Goal: Task Accomplishment & Management: Manage account settings

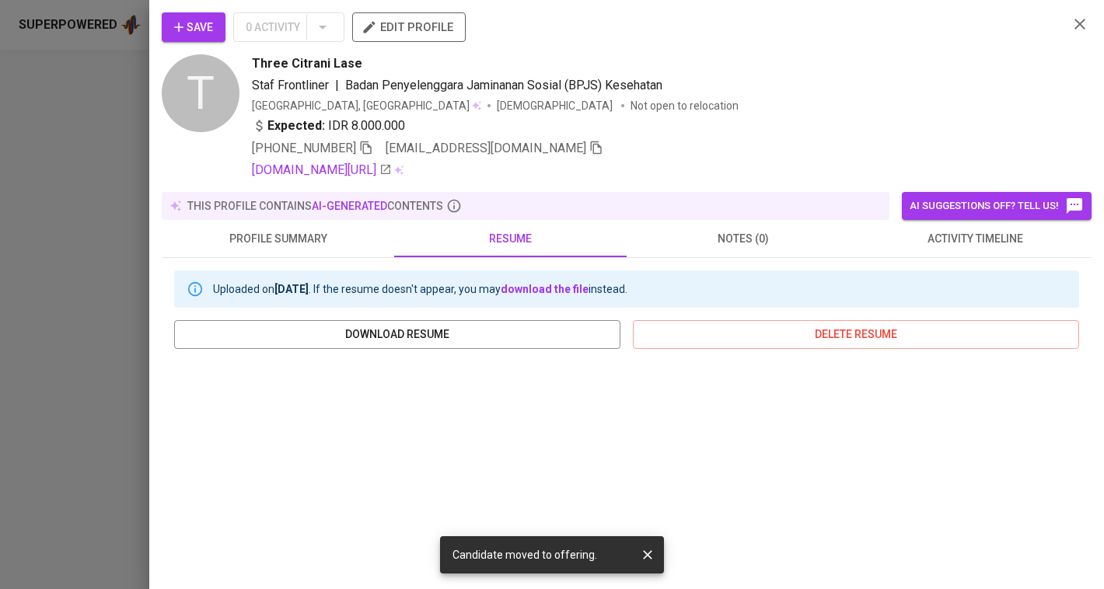
click at [354, 243] on span "profile summary" at bounding box center [278, 238] width 214 height 19
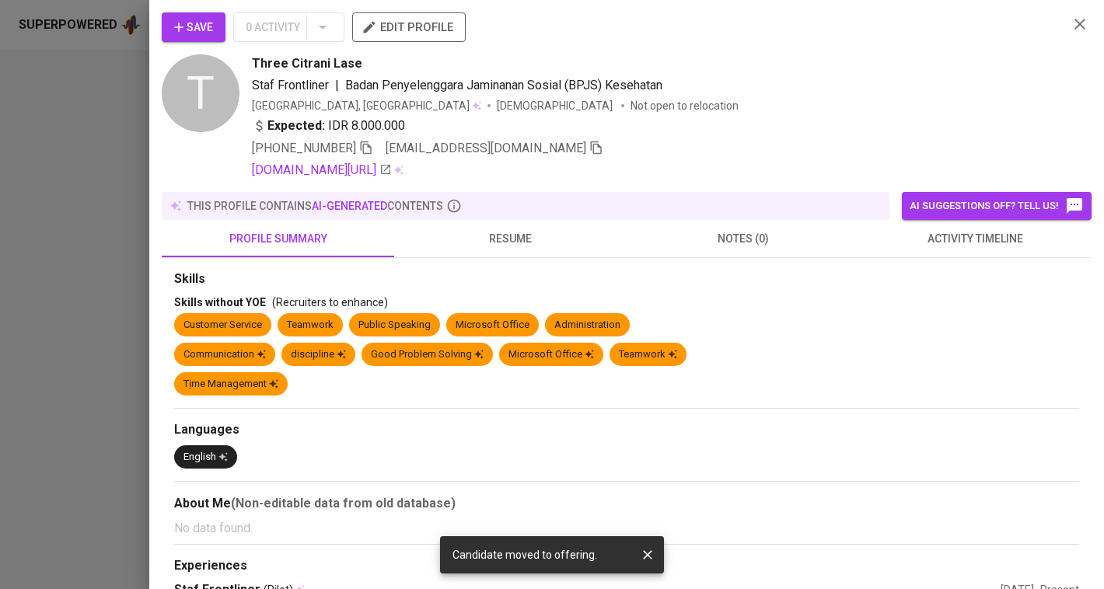
click at [142, 267] on div at bounding box center [552, 294] width 1104 height 589
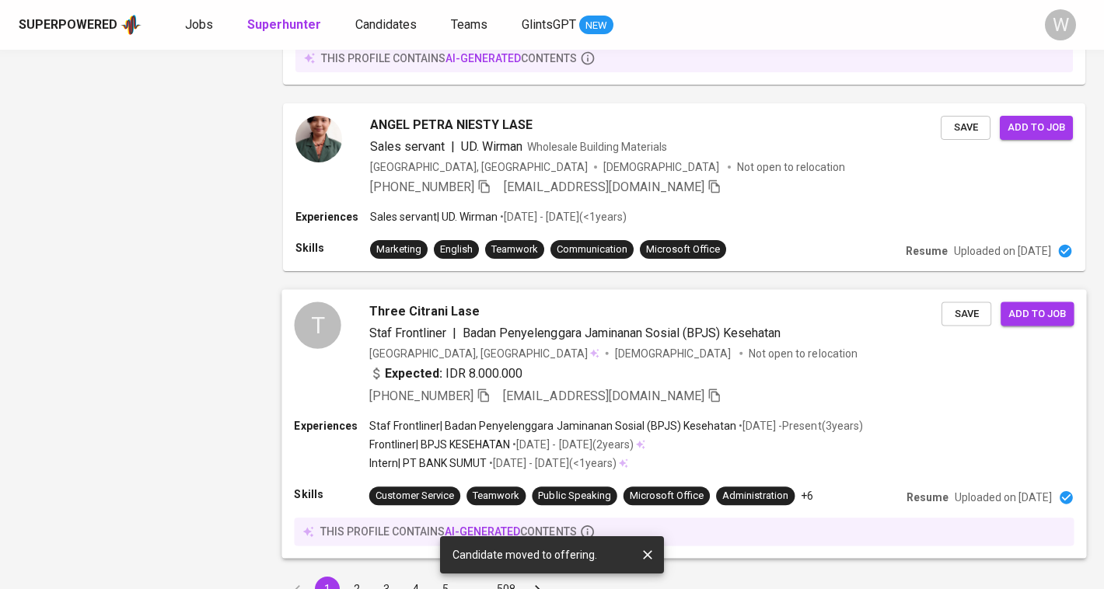
scroll to position [2198, 0]
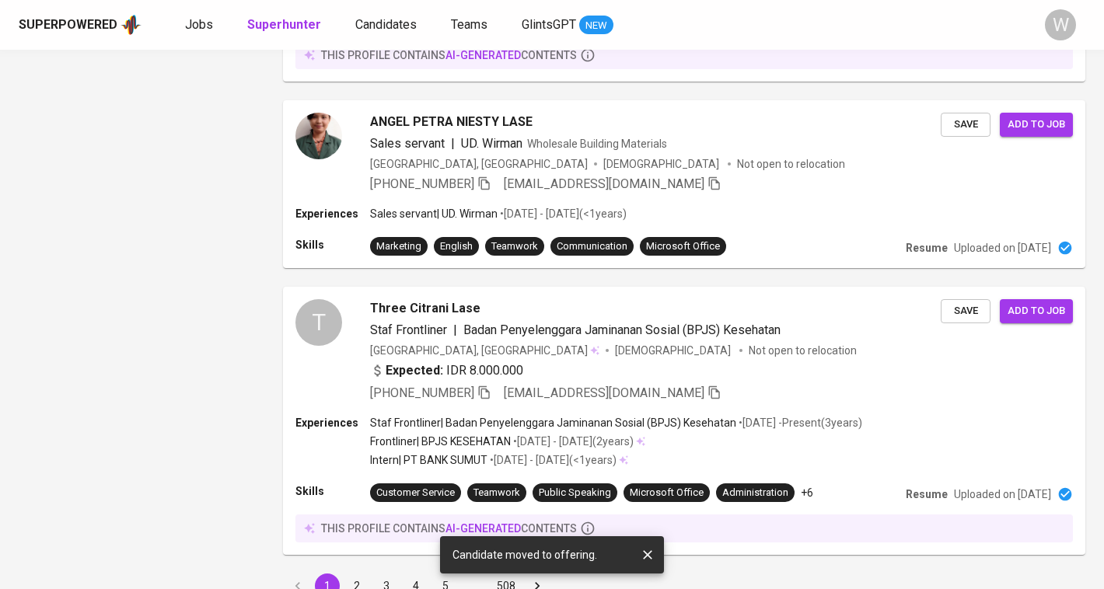
click at [355, 574] on button "2" at bounding box center [357, 586] width 25 height 25
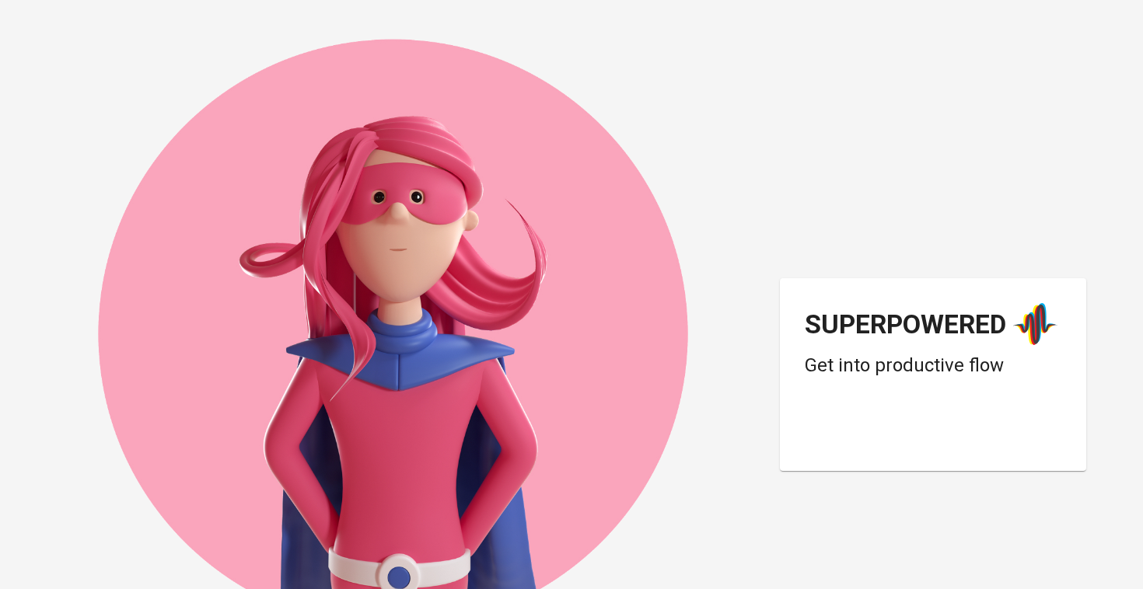
click at [965, 428] on div "Login dengan Google. Dibuka di tab baru" at bounding box center [929, 432] width 249 height 34
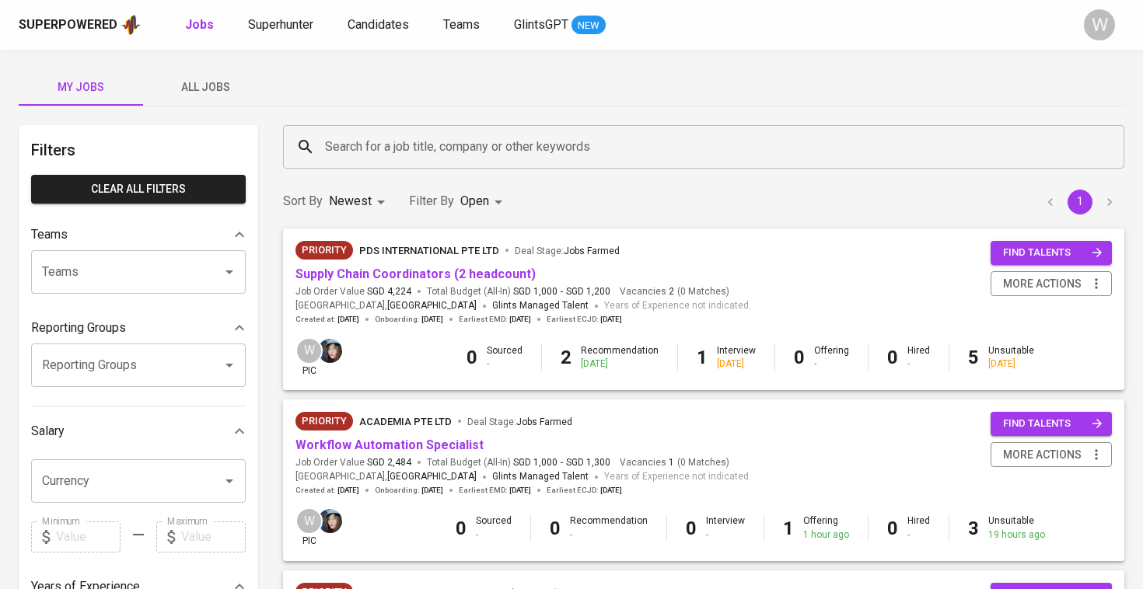
click at [236, 102] on button "All Jobs" at bounding box center [205, 86] width 124 height 37
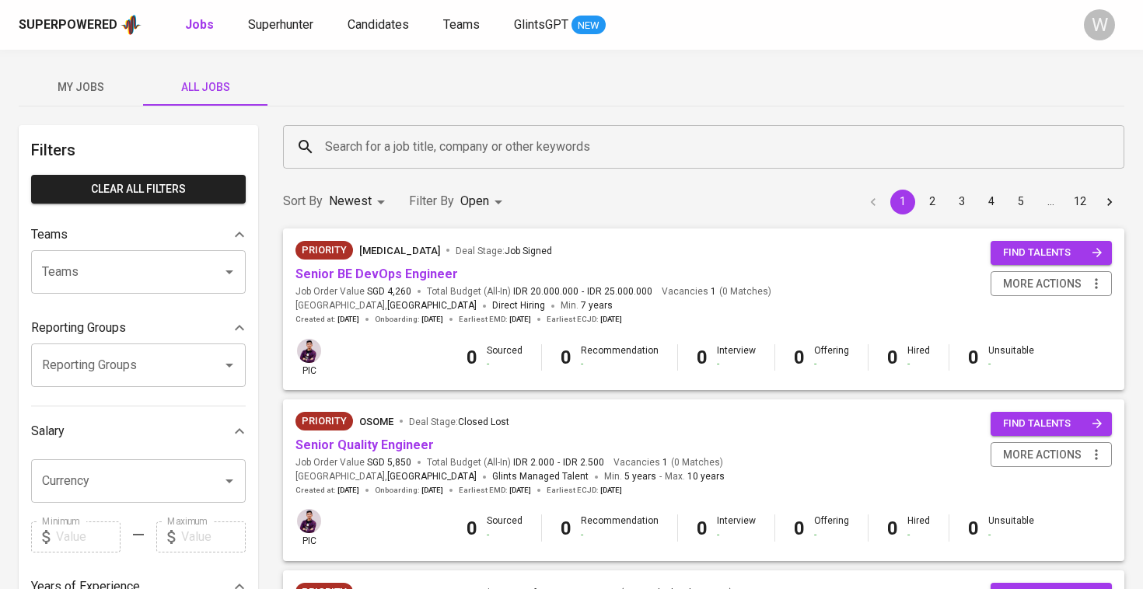
click at [372, 149] on input "Search for a job title, company or other keywords" at bounding box center [707, 147] width 773 height 30
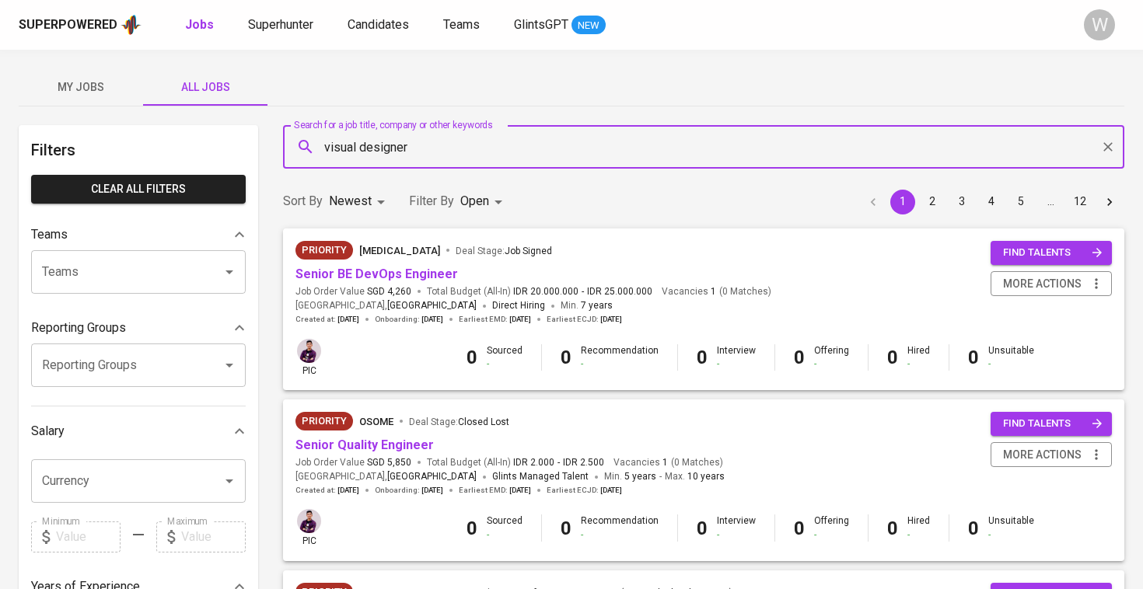
type input "visual designer"
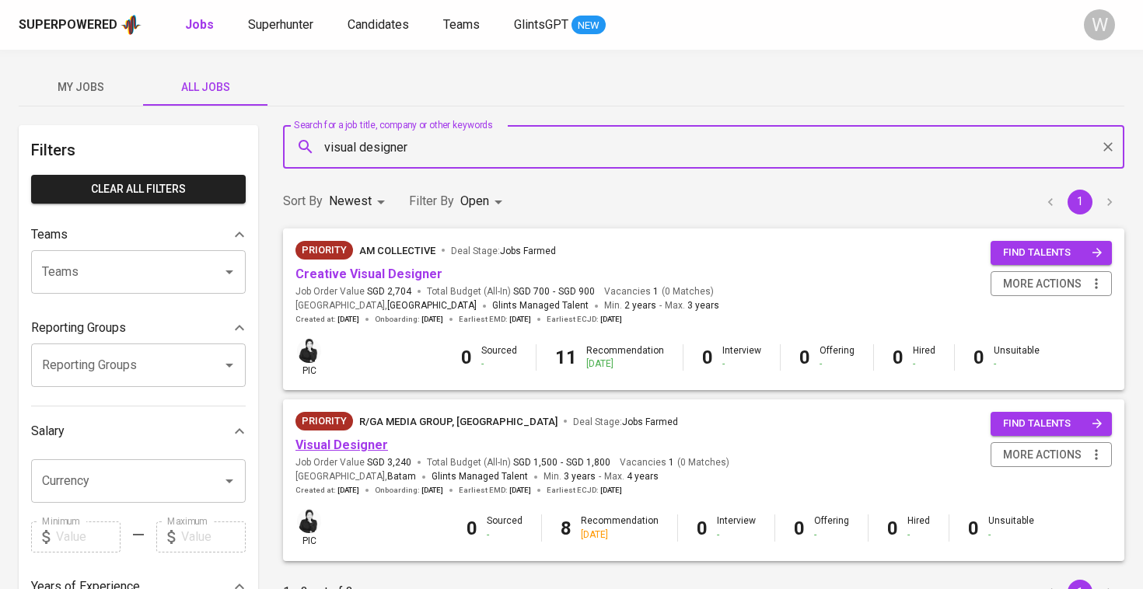
click at [340, 446] on link "Visual Designer" at bounding box center [342, 445] width 93 height 15
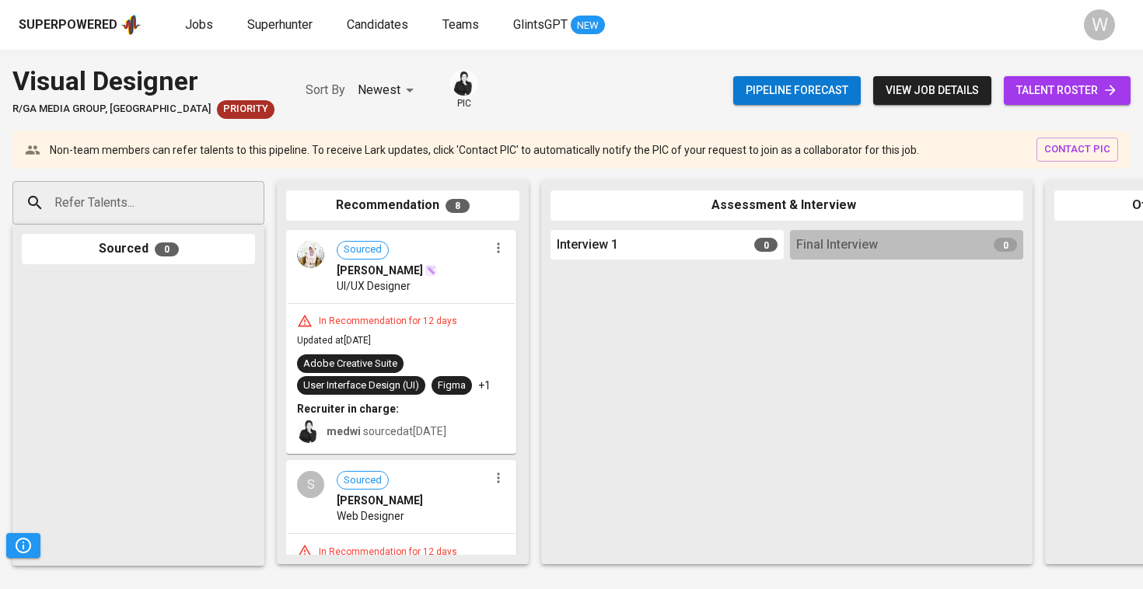
click at [1051, 87] on span "talent roster" at bounding box center [1067, 90] width 102 height 19
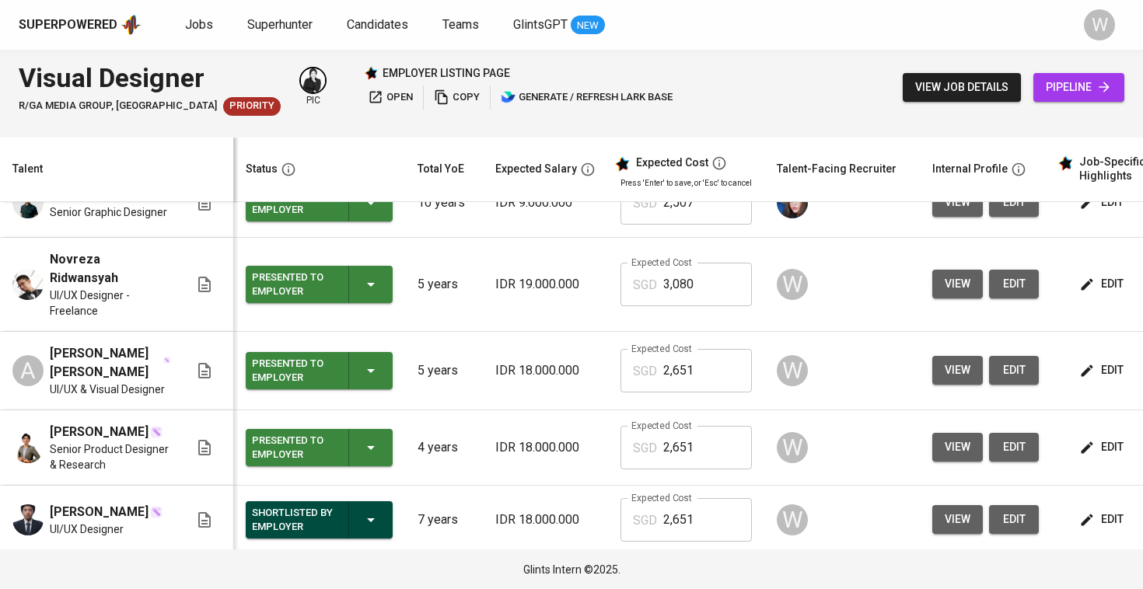
scroll to position [173, 0]
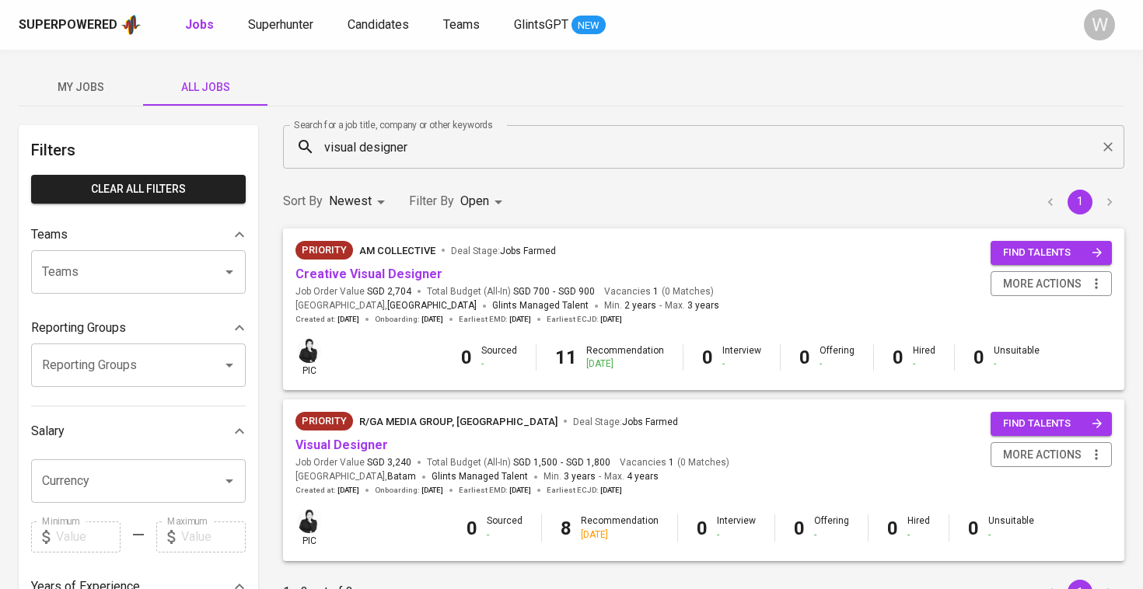
click at [110, 96] on span "My Jobs" at bounding box center [81, 87] width 106 height 19
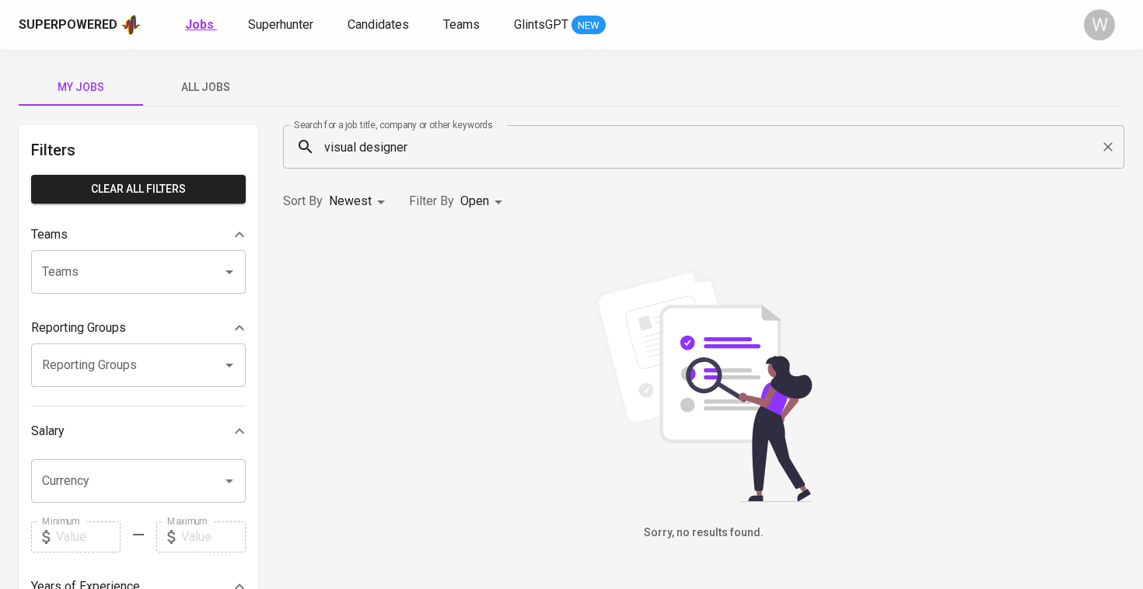
click at [198, 22] on b "Jobs" at bounding box center [199, 24] width 29 height 15
type input "OPEN"
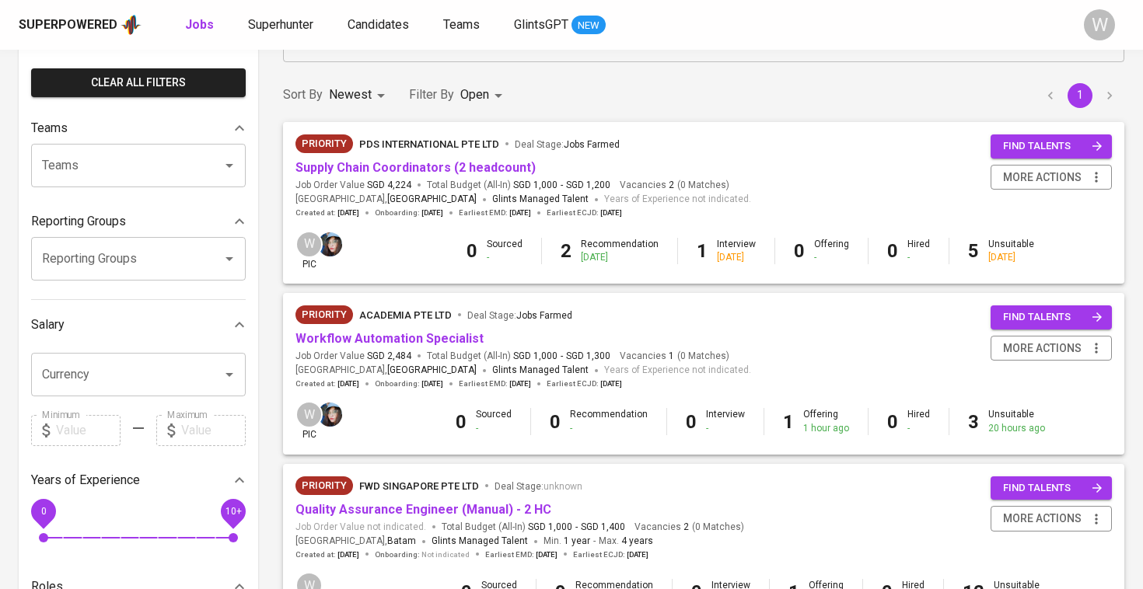
scroll to position [107, 0]
click at [496, 166] on link "Supply Chain Coordinators (2 headcount)" at bounding box center [416, 167] width 240 height 15
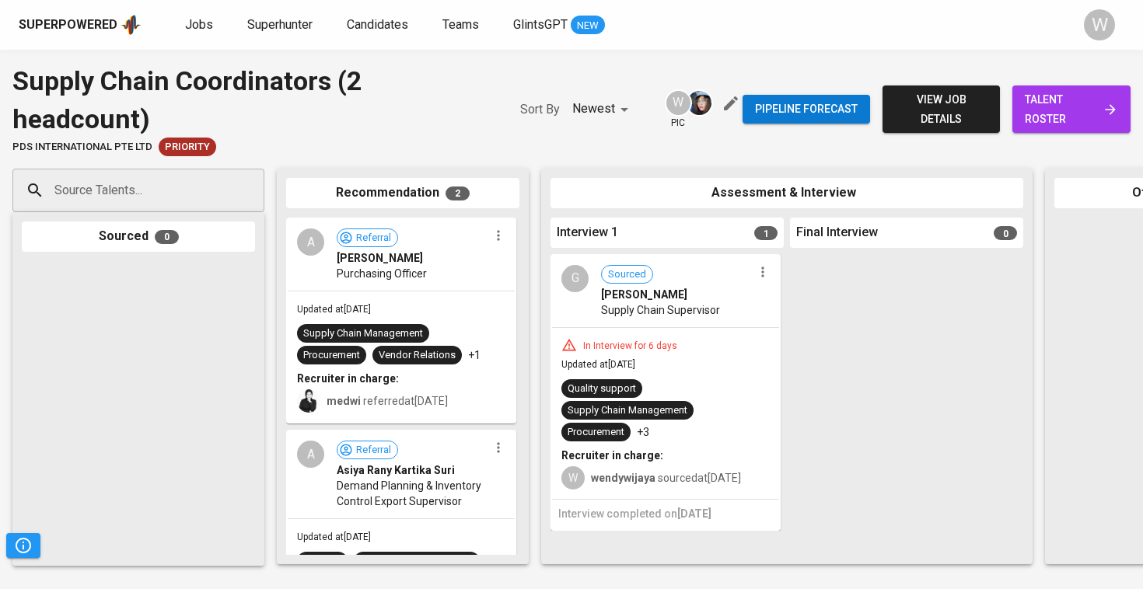
click at [1076, 132] on div "Pipeline forecast view job details talent roster" at bounding box center [937, 109] width 388 height 94
click at [1072, 107] on span "talent roster" at bounding box center [1071, 109] width 93 height 38
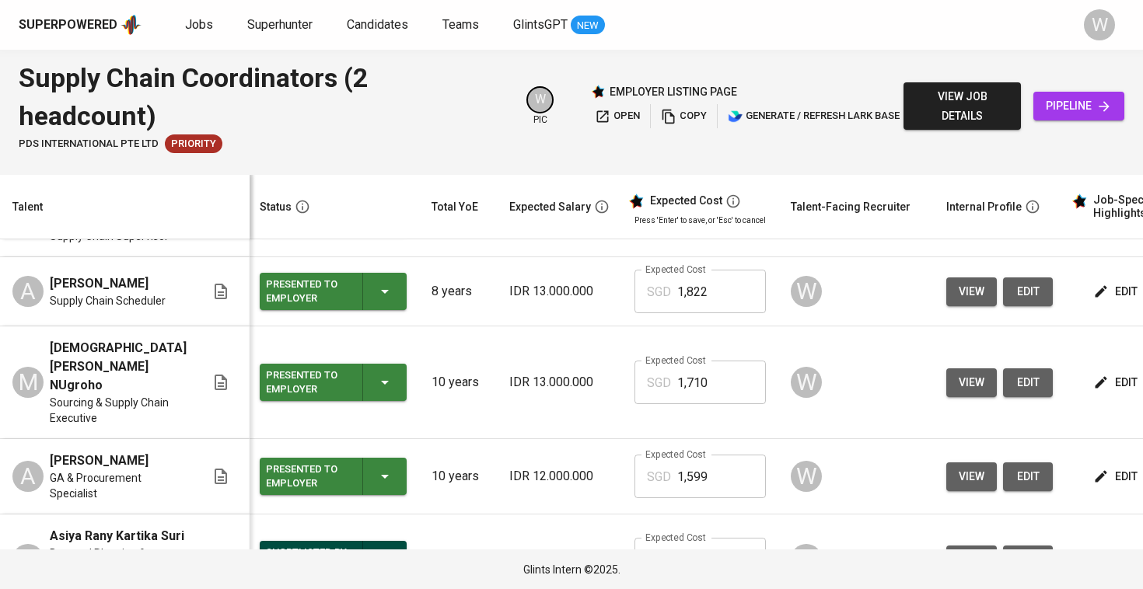
scroll to position [382, 2]
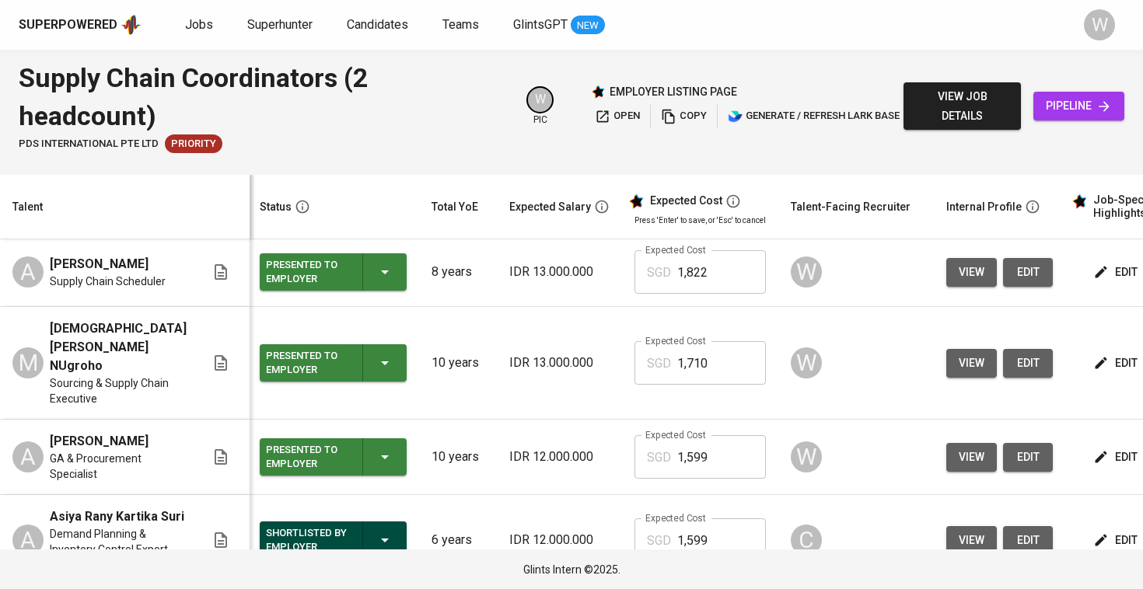
click at [1092, 526] on button "edit" at bounding box center [1117, 540] width 54 height 29
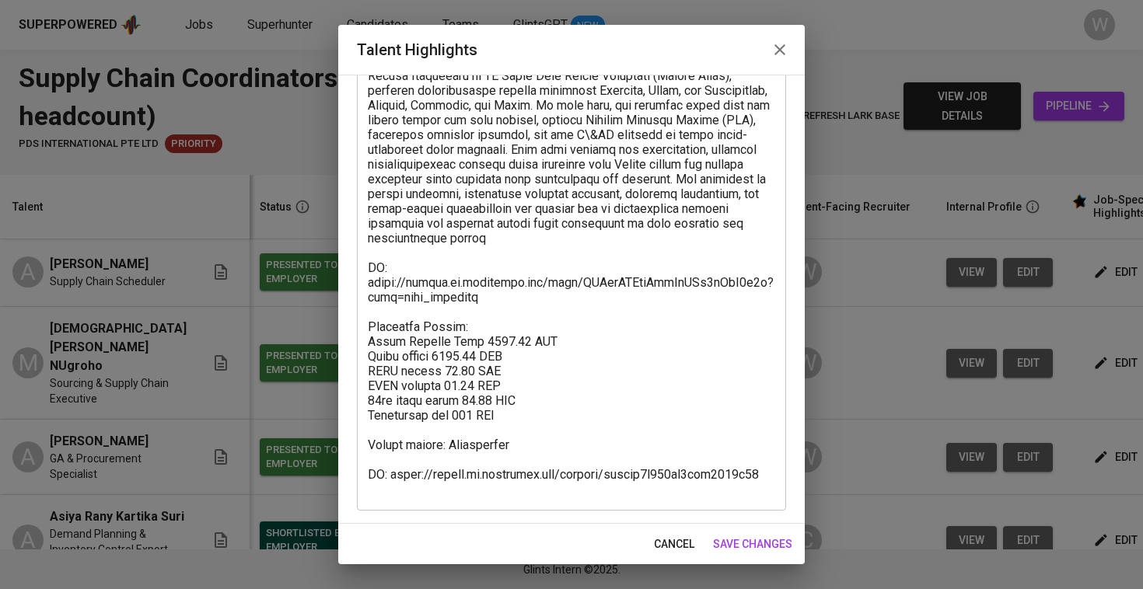
scroll to position [493, 0]
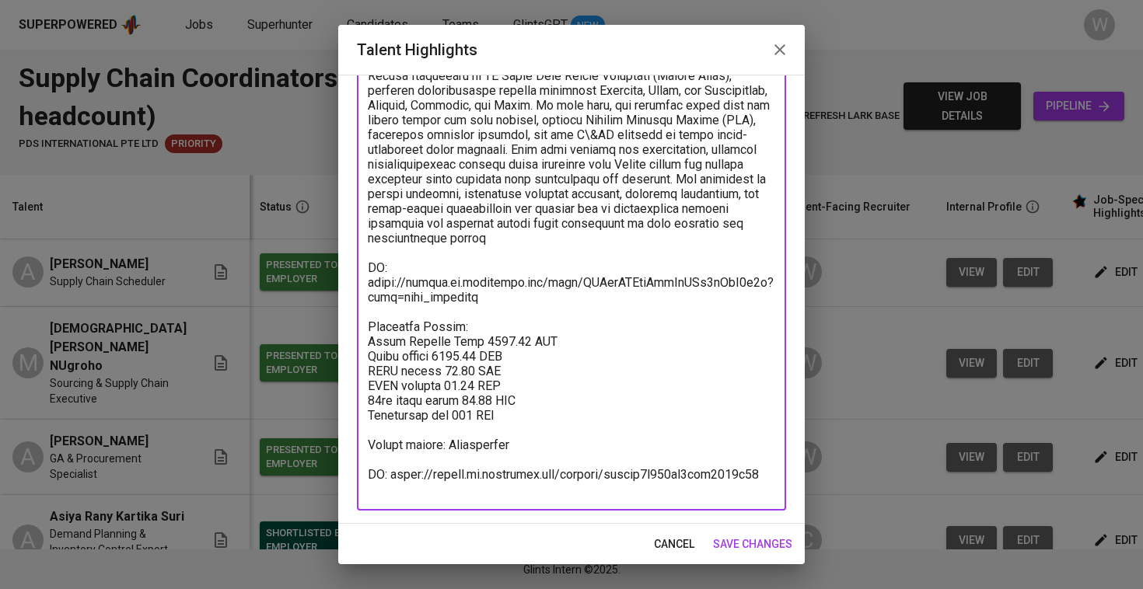
drag, startPoint x: 502, startPoint y: 315, endPoint x: 362, endPoint y: 296, distance: 141.2
click at [362, 296] on div "x Talent Highlights" at bounding box center [571, 89] width 429 height 841
click at [750, 544] on span "save changes" at bounding box center [752, 544] width 79 height 19
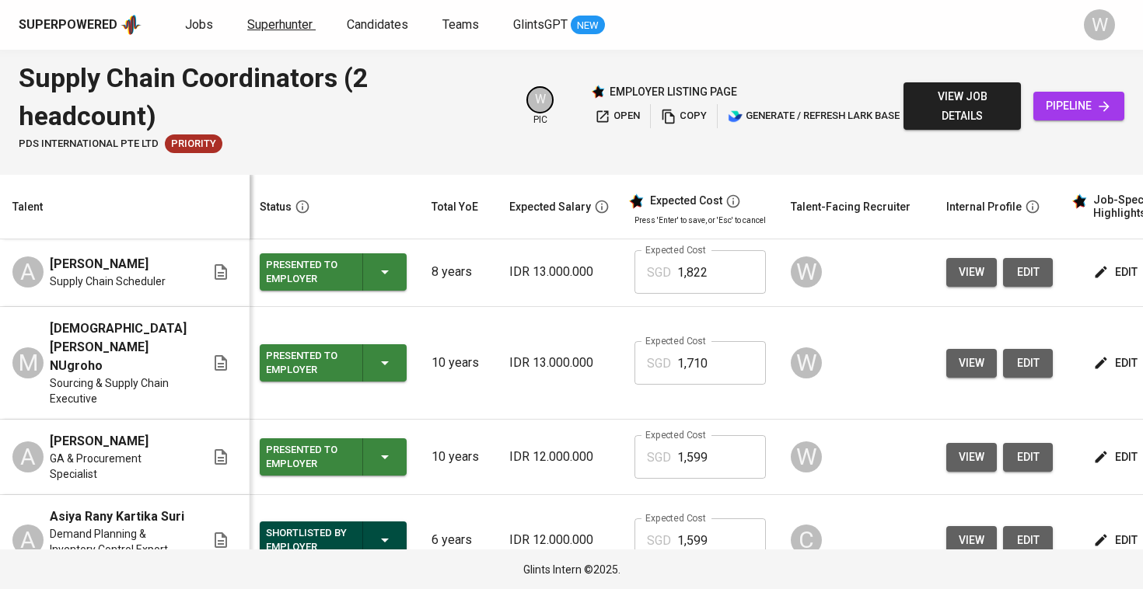
click at [257, 24] on span "Superhunter" at bounding box center [279, 24] width 65 height 15
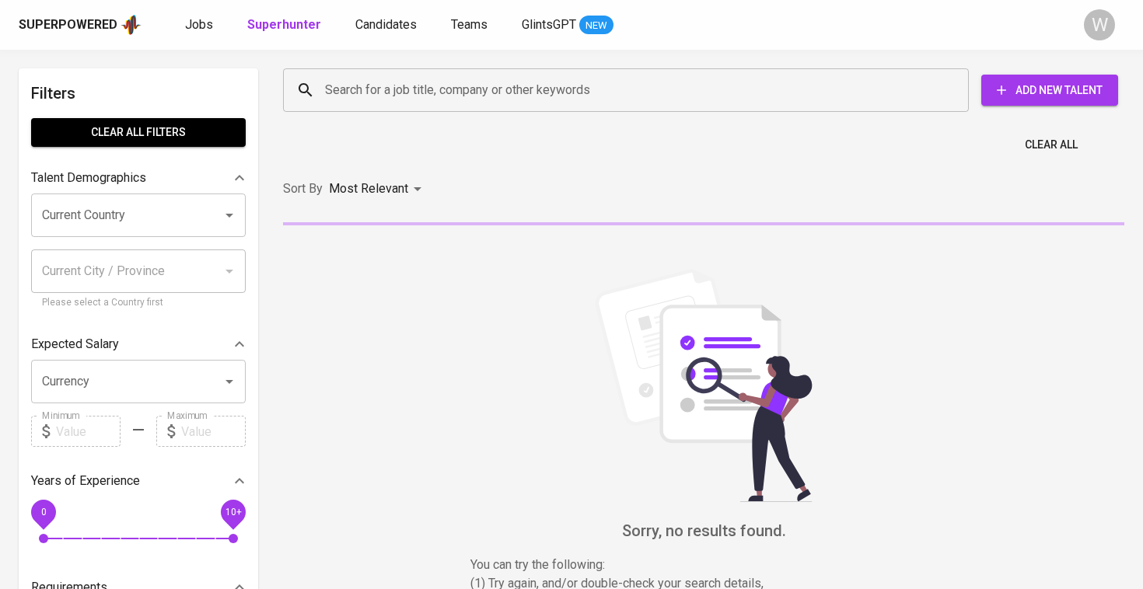
click at [356, 83] on input "Search for a job title, company or other keywords" at bounding box center [629, 90] width 617 height 30
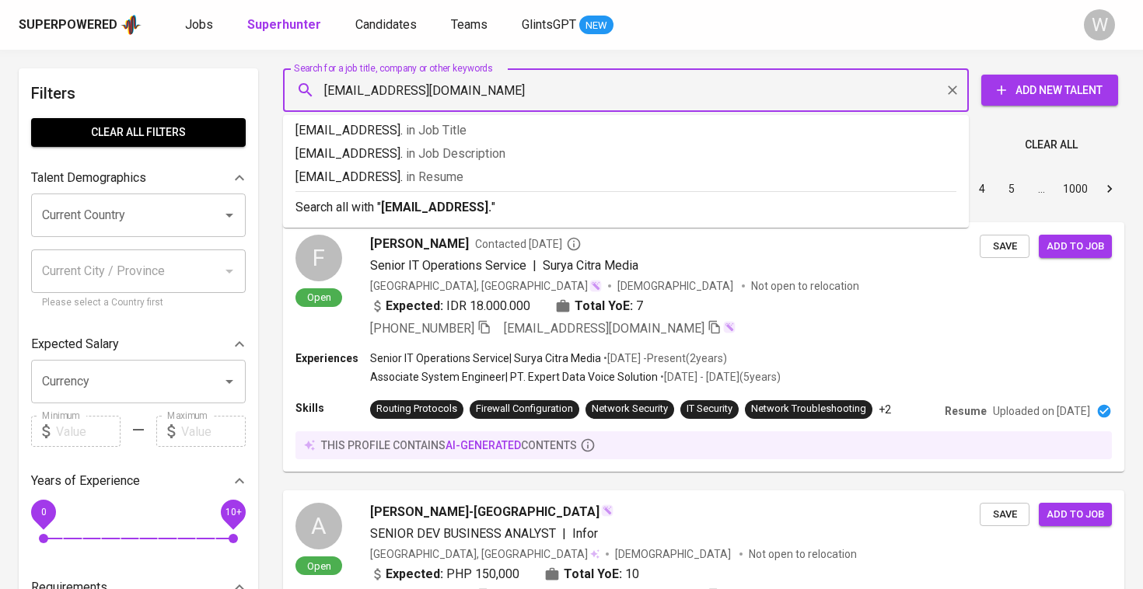
type input "[EMAIL_ADDRESS][DOMAIN_NAME]"
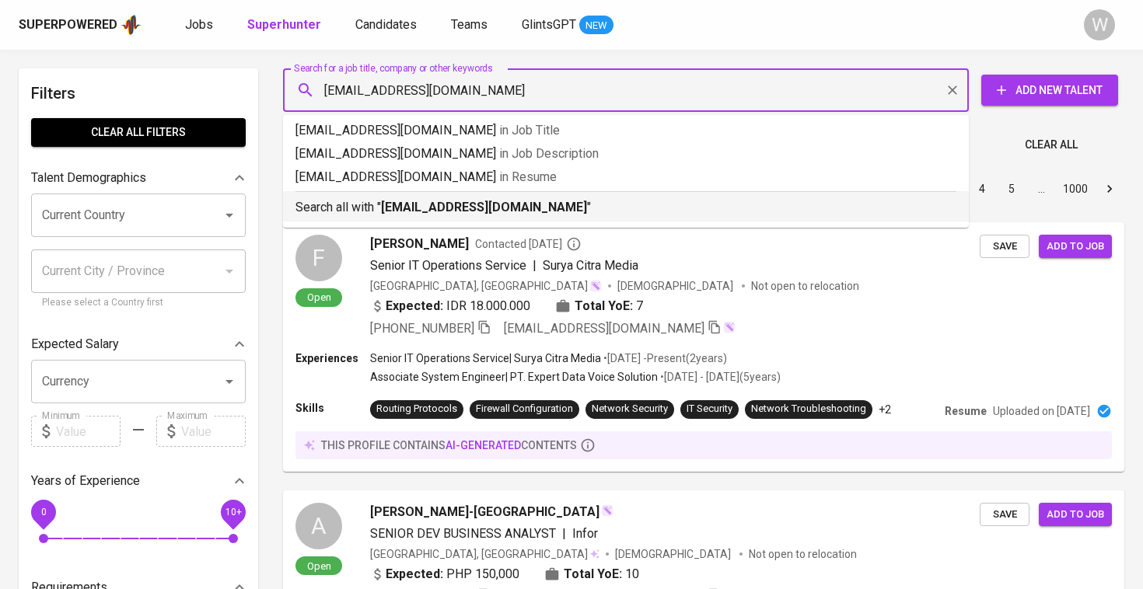
click at [428, 212] on b "[EMAIL_ADDRESS][DOMAIN_NAME]" at bounding box center [484, 207] width 206 height 15
click at [431, 205] on div "Sort By Most Relevant MOST_RELEVANT 1 2 3 4 5 … 1000" at bounding box center [704, 189] width 860 height 47
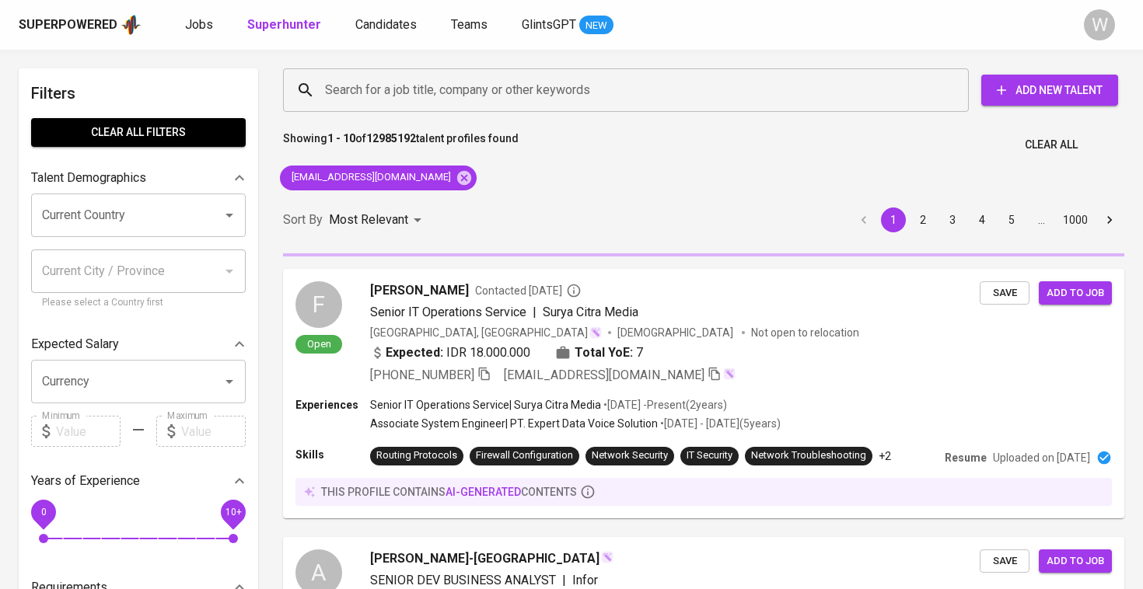
click at [512, 202] on div "Sort By Most Relevant MOST_RELEVANT 1 2 3 4 5 … 1000" at bounding box center [704, 220] width 860 height 47
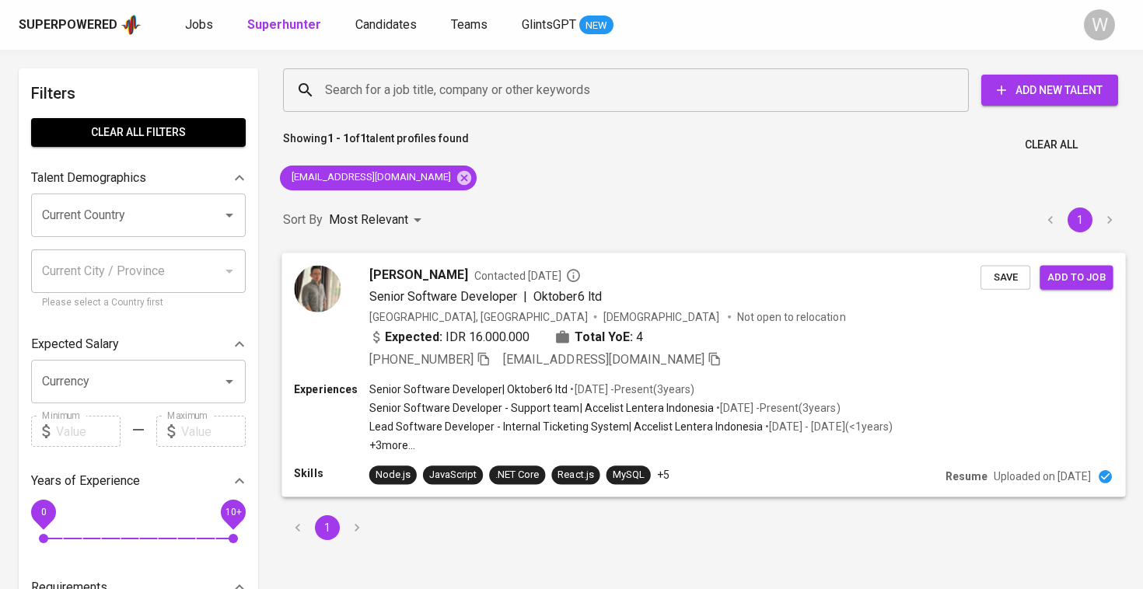
click at [706, 348] on div "Expected: IDR 16.000.000 Total YoE: 4" at bounding box center [674, 338] width 611 height 23
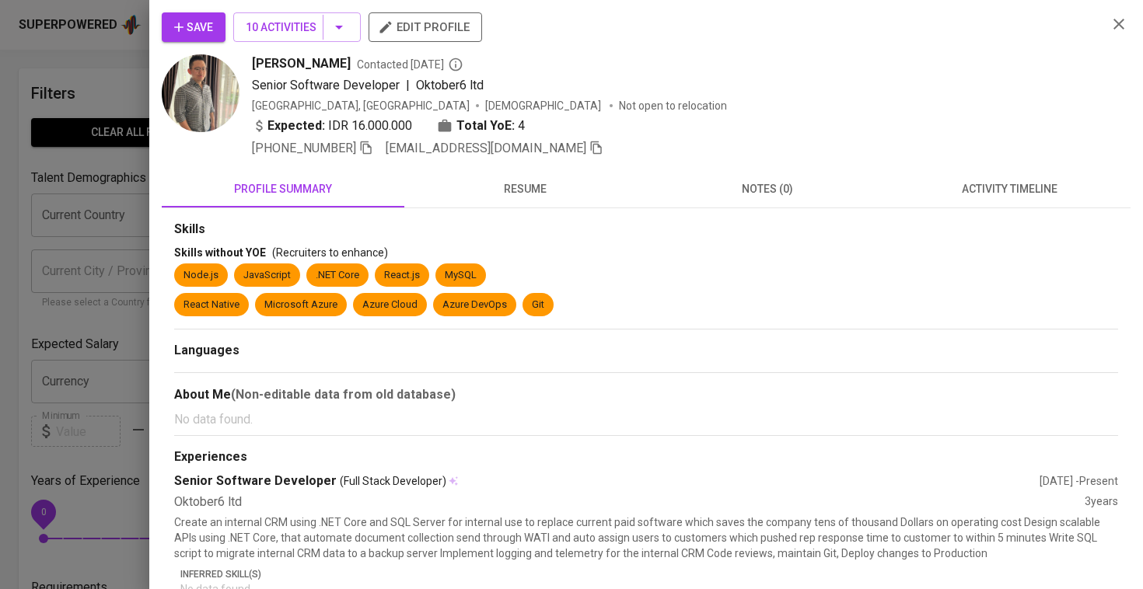
click at [274, 46] on div "Save 10 Activities edit profile" at bounding box center [628, 33] width 933 height 42
click at [275, 39] on button "10 Activities" at bounding box center [297, 27] width 128 height 30
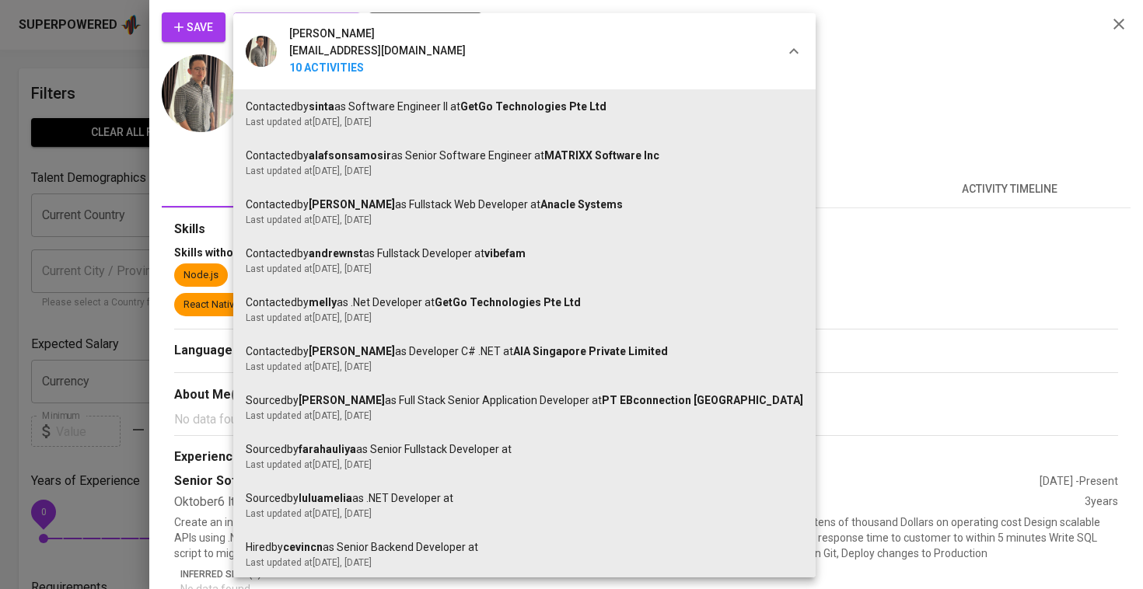
click at [778, 325] on div at bounding box center [571, 294] width 1143 height 589
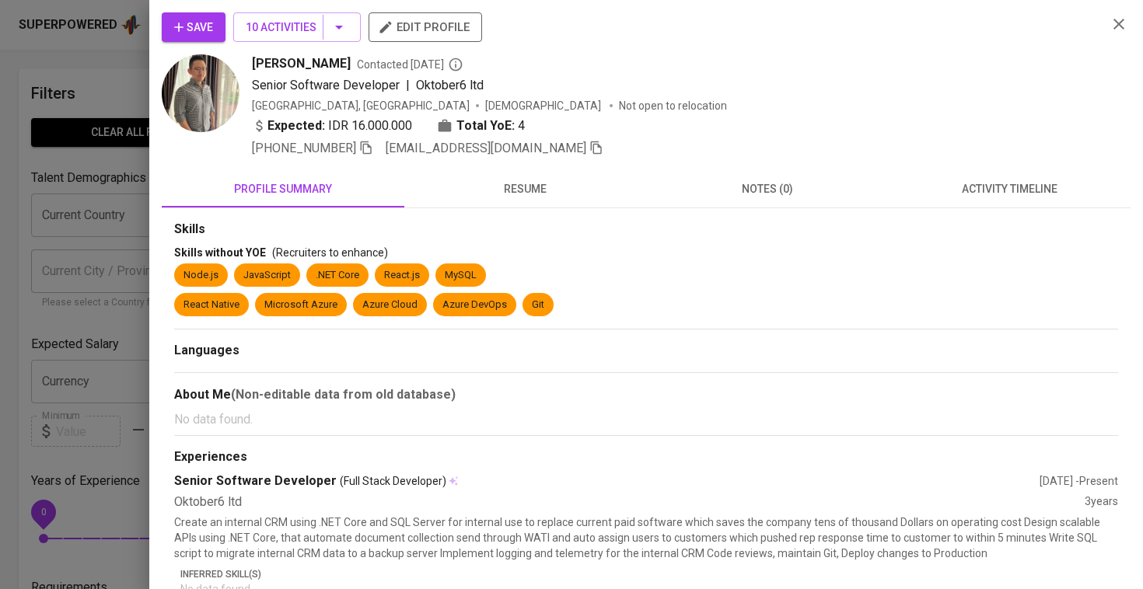
click at [1032, 196] on span "activity timeline" at bounding box center [1010, 189] width 224 height 19
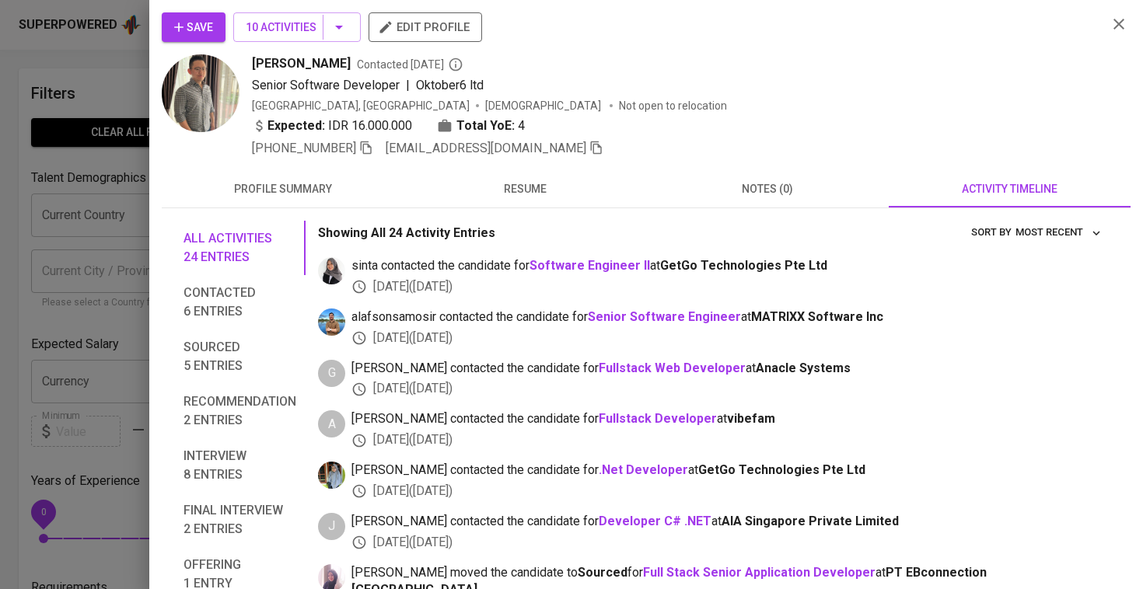
click at [57, 384] on div at bounding box center [571, 294] width 1143 height 589
